Goal: Find specific page/section: Find specific page/section

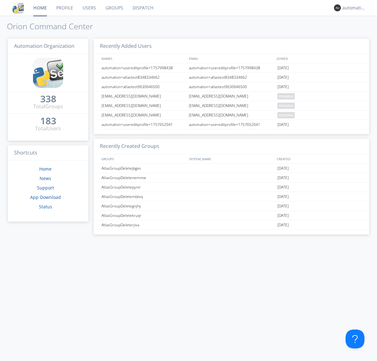
click at [142, 8] on link "Dispatch" at bounding box center [143, 8] width 30 height 16
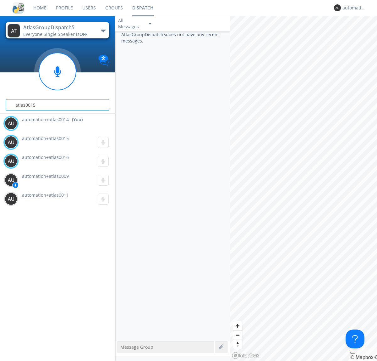
type input "atlas0015"
type input "atlas0016"
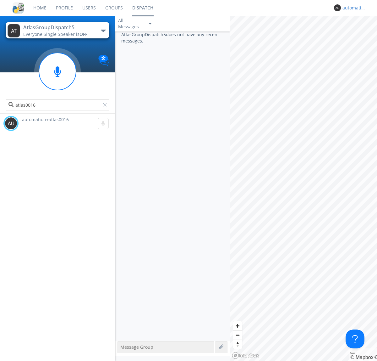
click at [353, 8] on div "automation+atlas0014" at bounding box center [355, 8] width 24 height 6
